Goal: Information Seeking & Learning: Understand process/instructions

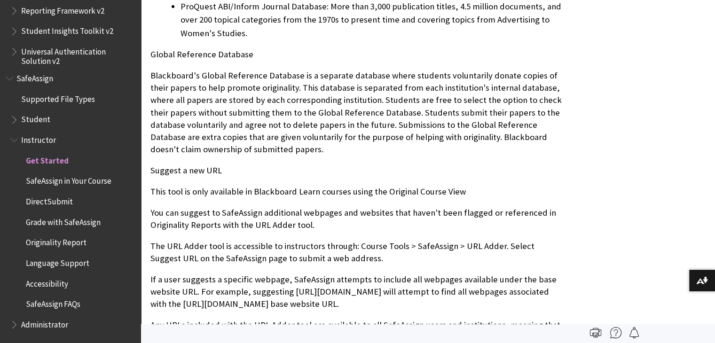
scroll to position [635, 0]
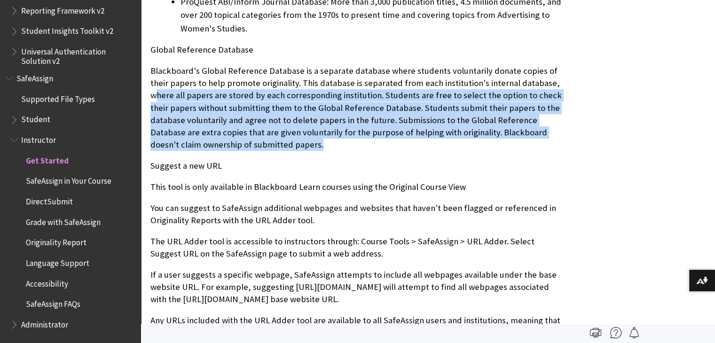
drag, startPoint x: 536, startPoint y: 83, endPoint x: 566, endPoint y: 150, distance: 73.3
click at [566, 150] on p "Blackboard's Global Reference Database is a separate database where students vo…" at bounding box center [359, 108] width 416 height 86
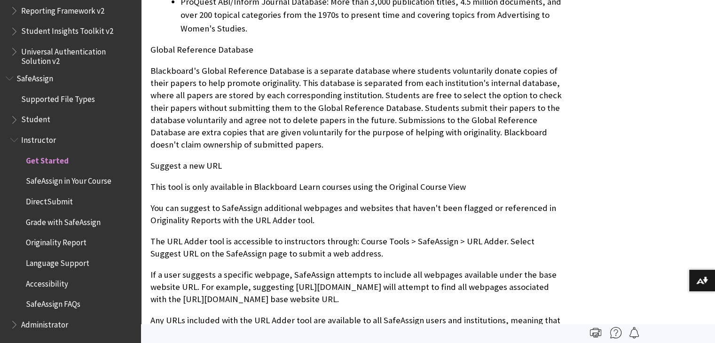
click at [414, 172] on p "Suggest a new URL" at bounding box center [359, 166] width 416 height 12
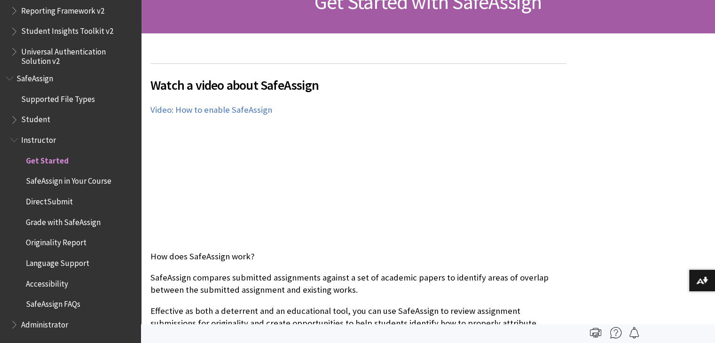
scroll to position [159, 0]
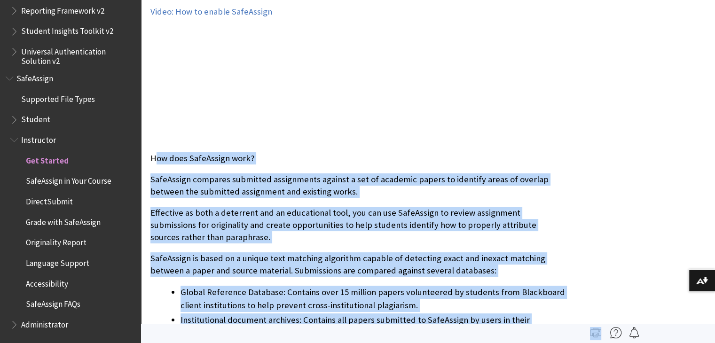
drag, startPoint x: 153, startPoint y: 262, endPoint x: 330, endPoint y: 340, distance: 193.1
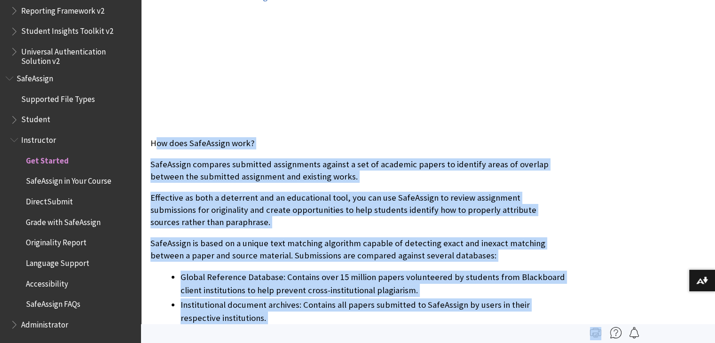
click at [213, 211] on p "Effective as both a deterrent and an educational tool, you can use SafeAssign t…" at bounding box center [359, 210] width 416 height 37
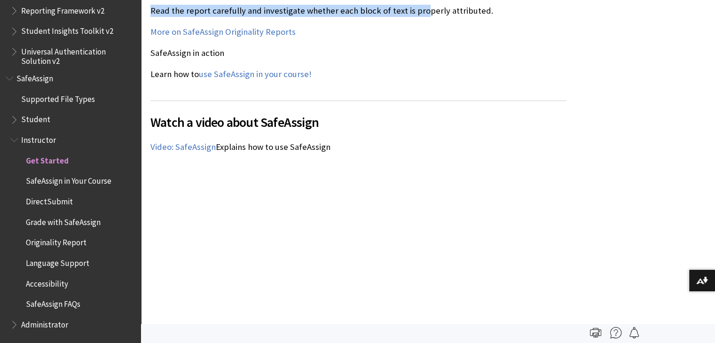
scroll to position [1158, 0]
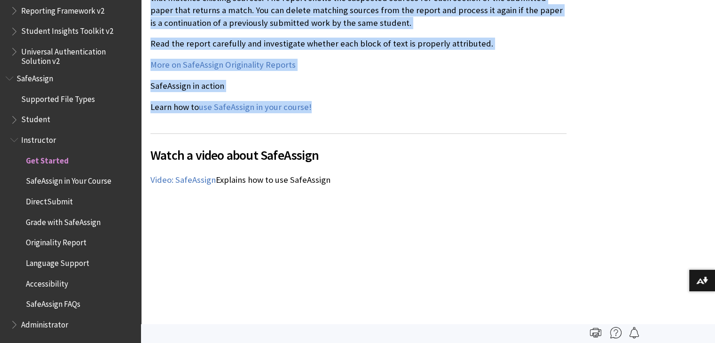
drag, startPoint x: 151, startPoint y: 143, endPoint x: 417, endPoint y: 98, distance: 268.9
copy div "How does SafeAssign work? SafeAssign compares submitted assignments against a s…"
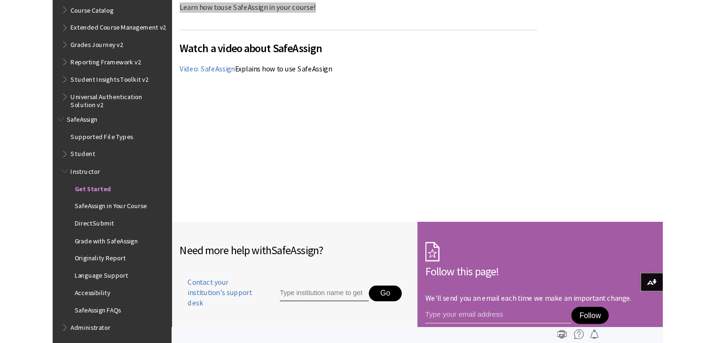
scroll to position [1129, 0]
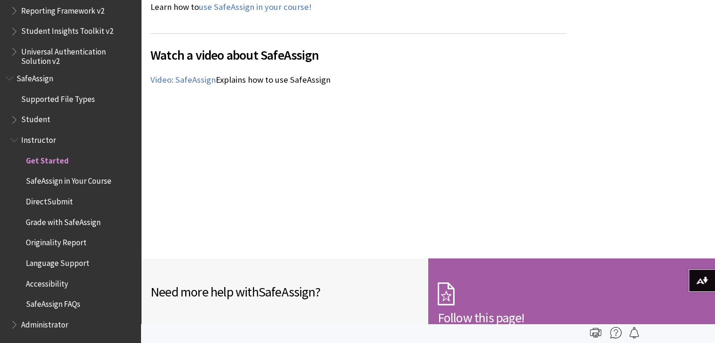
drag, startPoint x: 722, startPoint y: 258, endPoint x: 713, endPoint y: 107, distance: 150.8
